Goal: Task Accomplishment & Management: Manage account settings

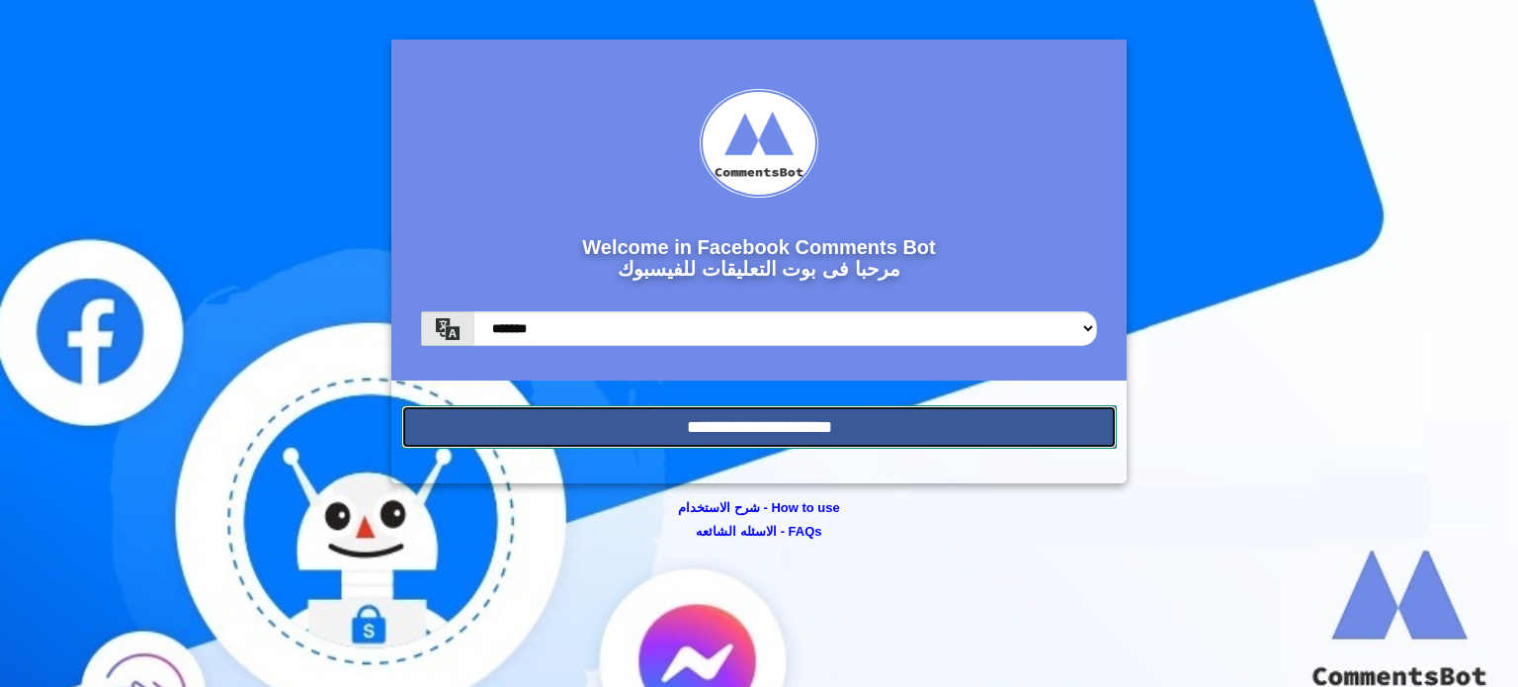
click at [790, 426] on input "**********" at bounding box center [758, 426] width 715 height 43
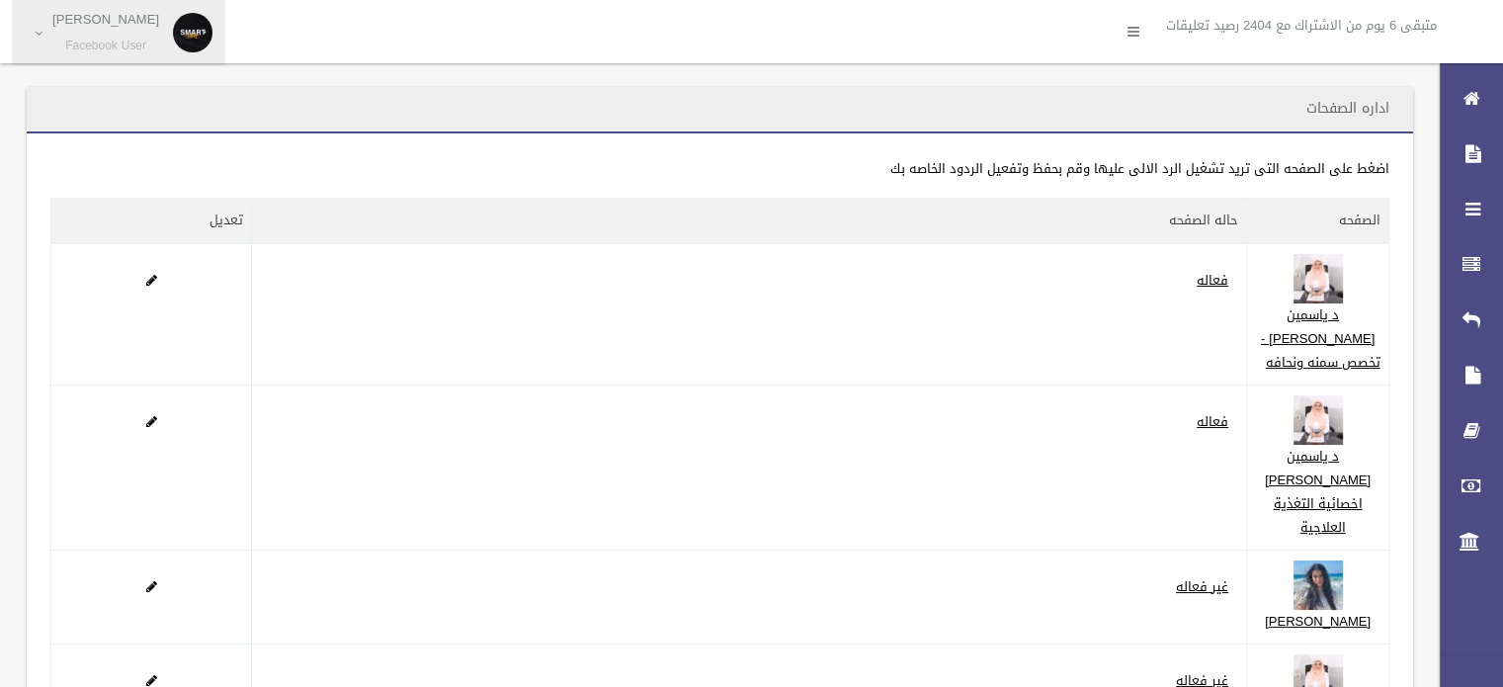
click at [44, 23] on link "[PERSON_NAME] Facebook User" at bounding box center [118, 32] width 213 height 65
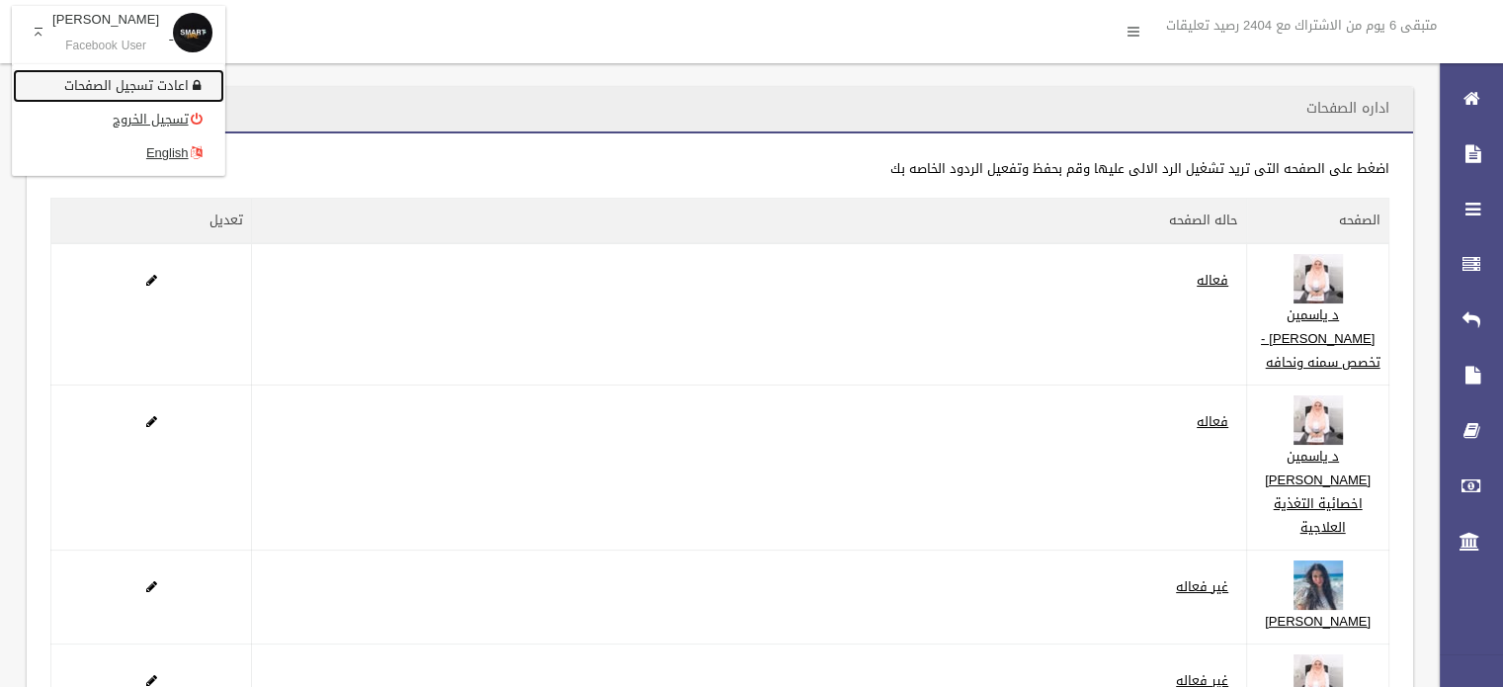
click at [129, 82] on link "اعادت تسجيل الصفحات" at bounding box center [118, 86] width 211 height 34
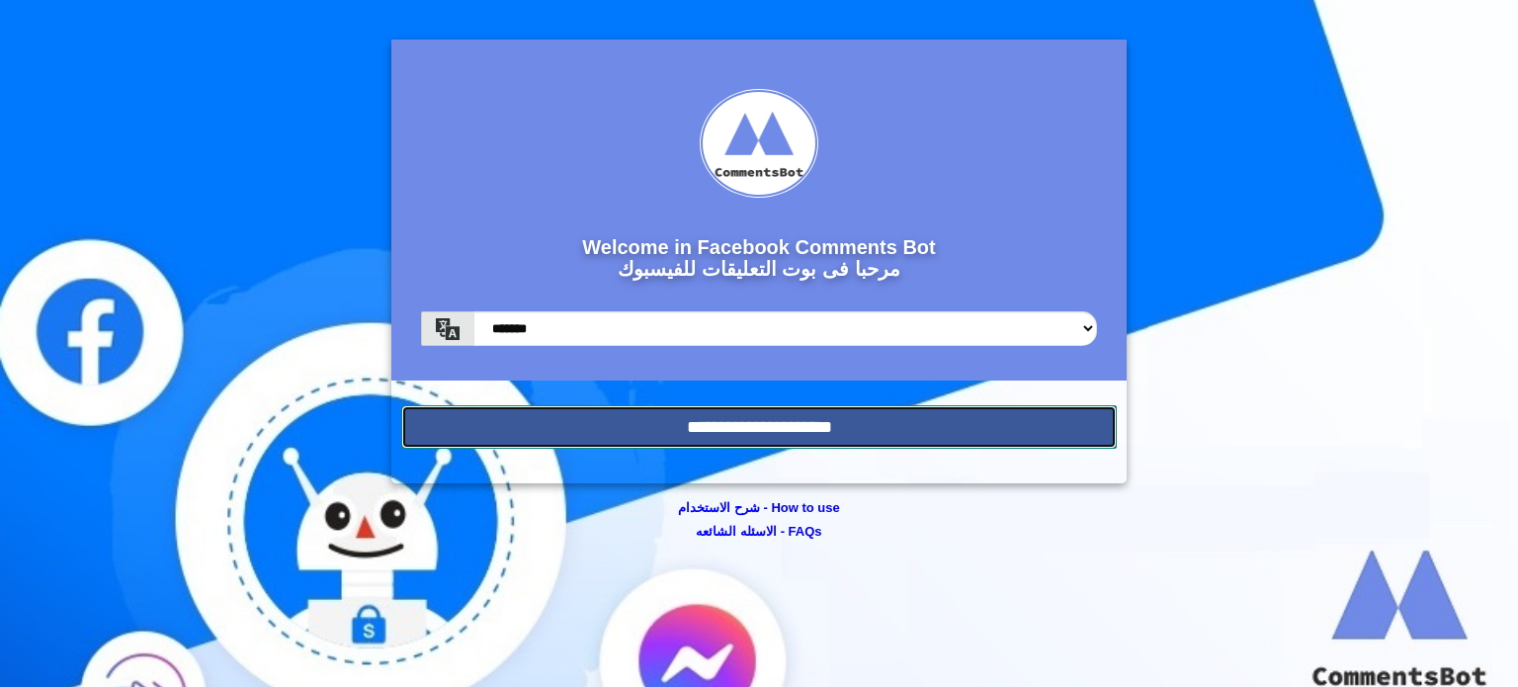
click at [772, 429] on input "**********" at bounding box center [758, 426] width 715 height 43
